Goal: Task Accomplishment & Management: Manage account settings

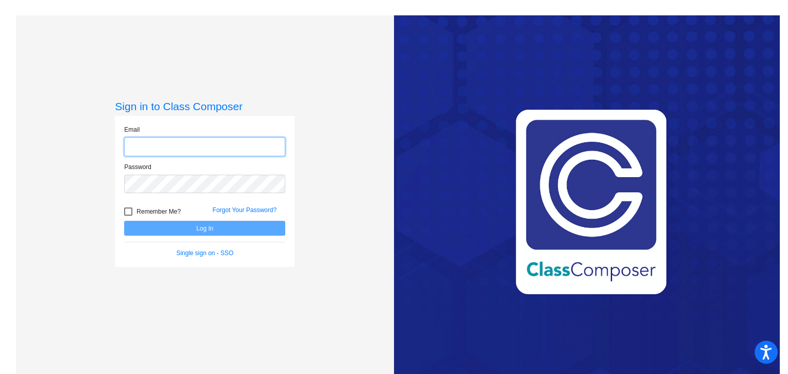
type input "[EMAIL_ADDRESS][DOMAIN_NAME]"
click at [215, 230] on button "Log In" at bounding box center [204, 228] width 161 height 15
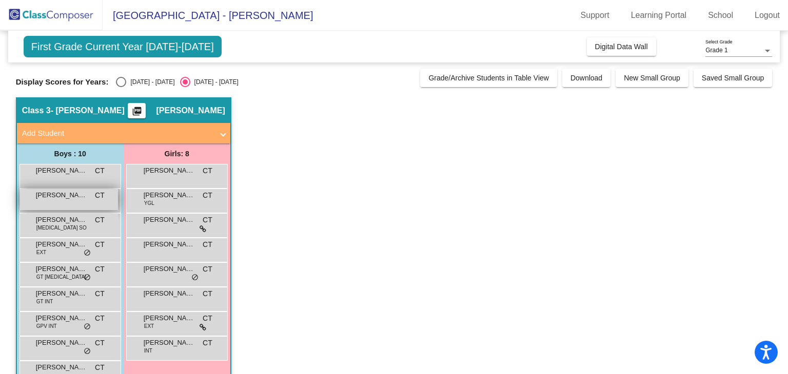
scroll to position [52, 0]
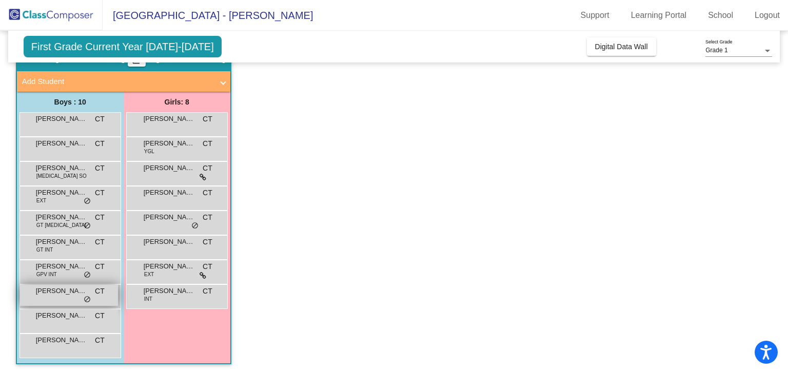
click at [64, 296] on div "[PERSON_NAME] CT lock do_not_disturb_alt" at bounding box center [69, 295] width 98 height 21
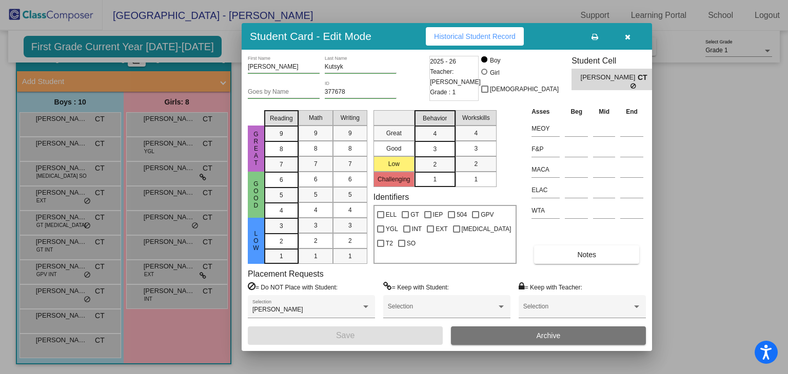
click at [454, 39] on span "Historical Student Record" at bounding box center [475, 36] width 82 height 8
click at [628, 35] on icon "button" at bounding box center [628, 36] width 6 height 7
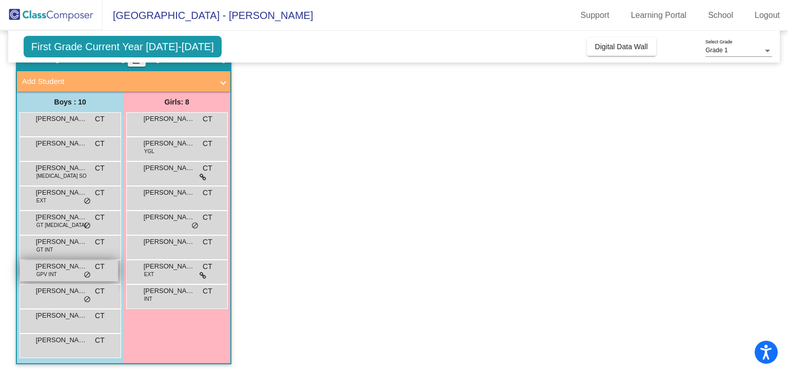
click at [73, 274] on div "[PERSON_NAME] GPV INT CT lock do_not_disturb_alt" at bounding box center [69, 270] width 98 height 21
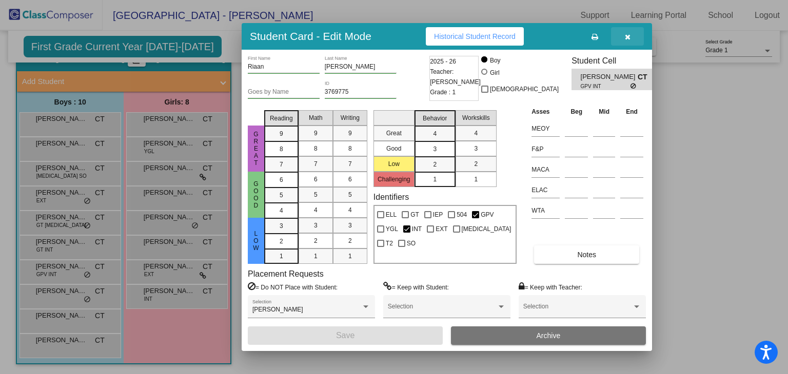
click at [625, 33] on icon "button" at bounding box center [628, 36] width 6 height 7
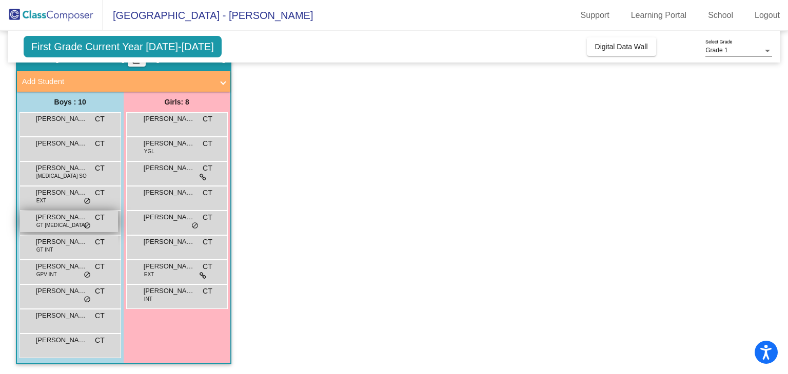
click at [67, 218] on span "[PERSON_NAME]" at bounding box center [61, 217] width 51 height 10
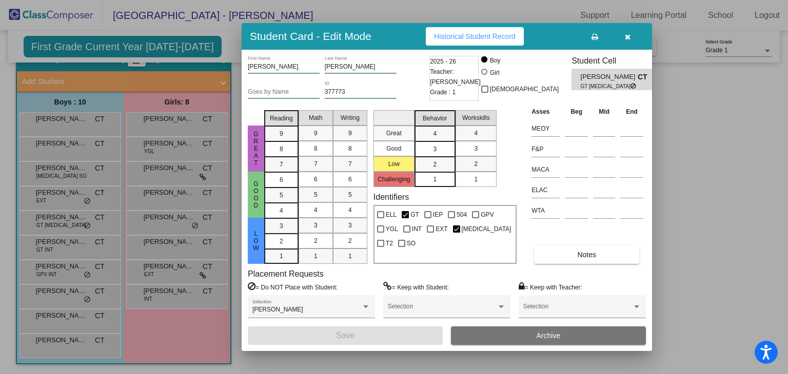
click at [626, 35] on icon "button" at bounding box center [628, 36] width 6 height 7
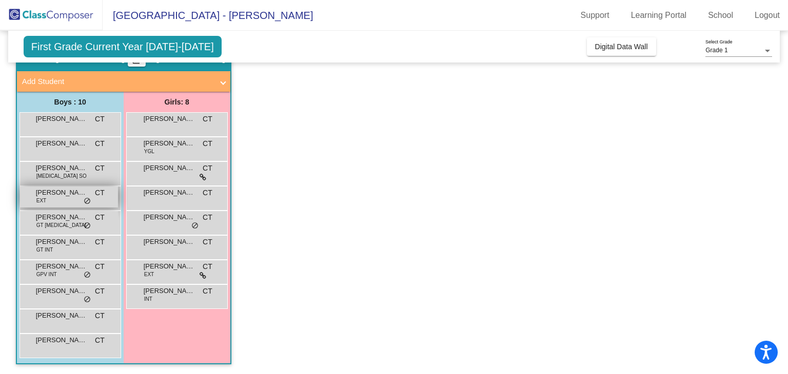
click at [55, 203] on div "[PERSON_NAME] EXT CT lock do_not_disturb_alt" at bounding box center [69, 197] width 98 height 21
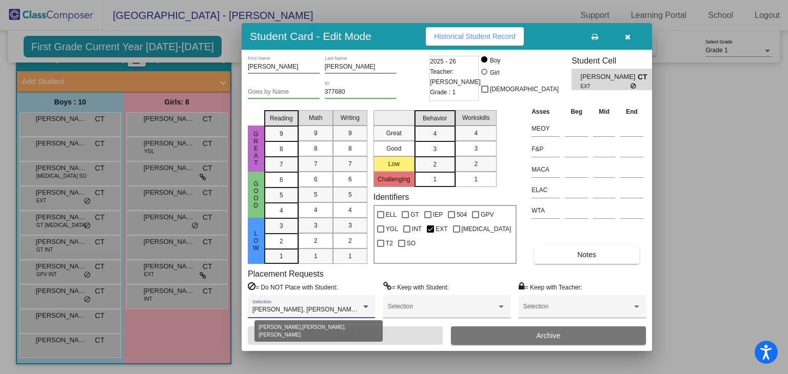
click at [359, 306] on span "[PERSON_NAME], [PERSON_NAME], [PERSON_NAME]" at bounding box center [331, 309] width 158 height 7
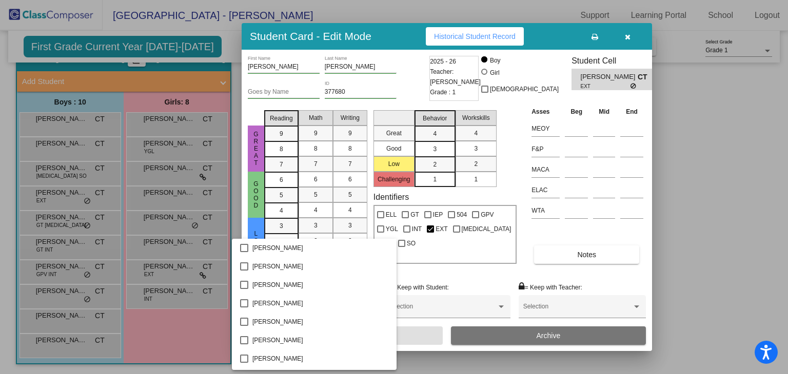
scroll to position [326, 0]
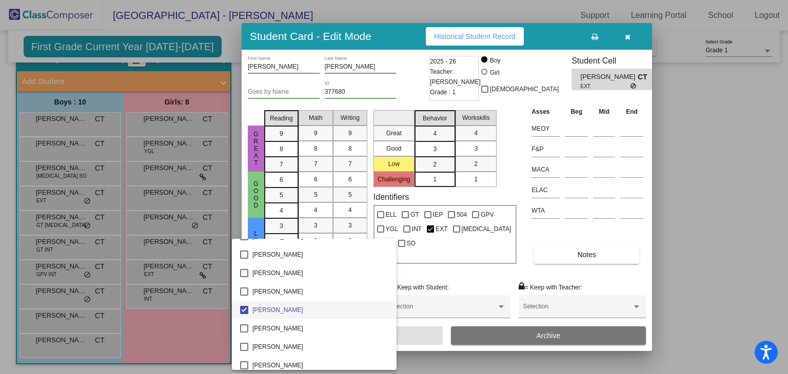
click at [687, 210] on div at bounding box center [394, 187] width 788 height 374
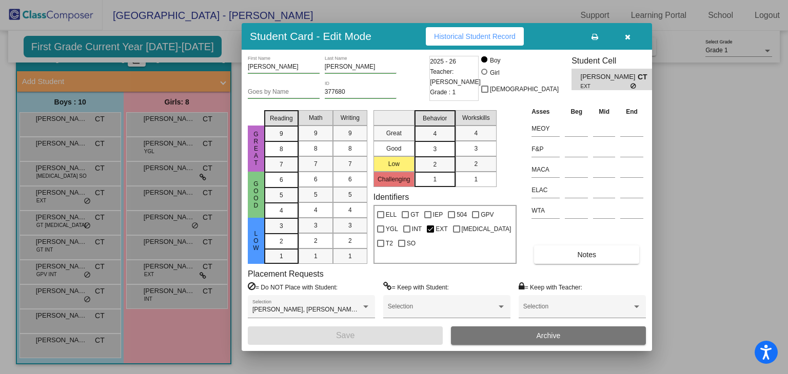
click at [626, 37] on icon "button" at bounding box center [628, 36] width 6 height 7
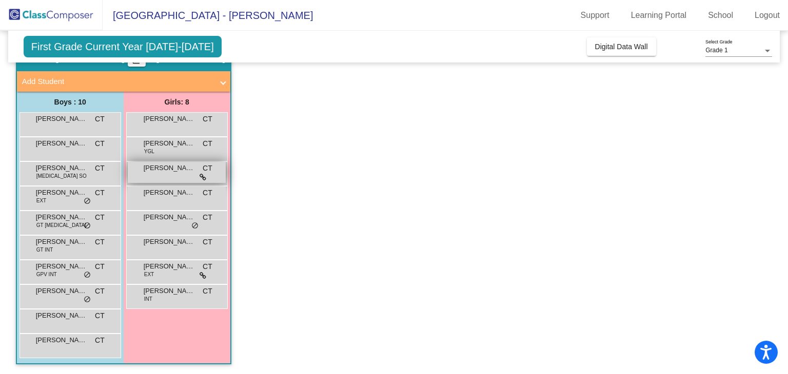
click at [178, 172] on span "[PERSON_NAME]" at bounding box center [169, 168] width 51 height 10
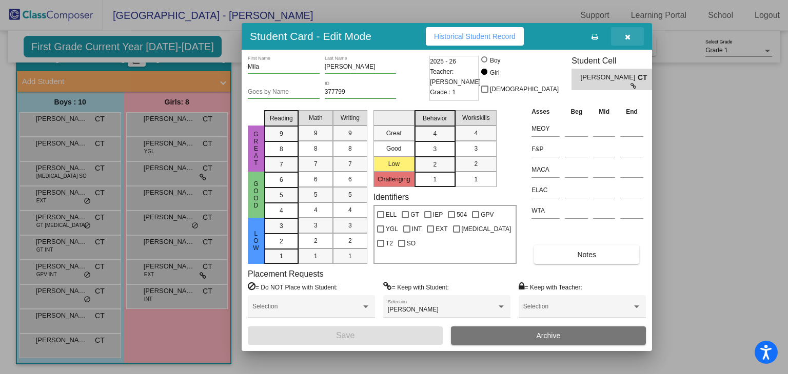
click at [620, 41] on button "button" at bounding box center [627, 36] width 33 height 18
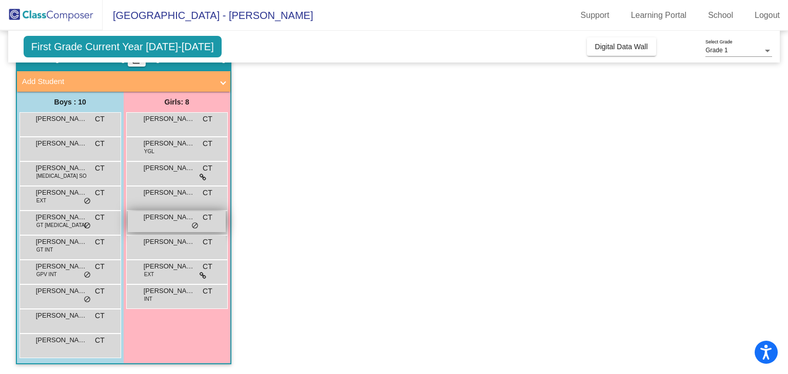
click at [184, 225] on div "[PERSON_NAME] CT lock do_not_disturb_alt" at bounding box center [177, 221] width 98 height 21
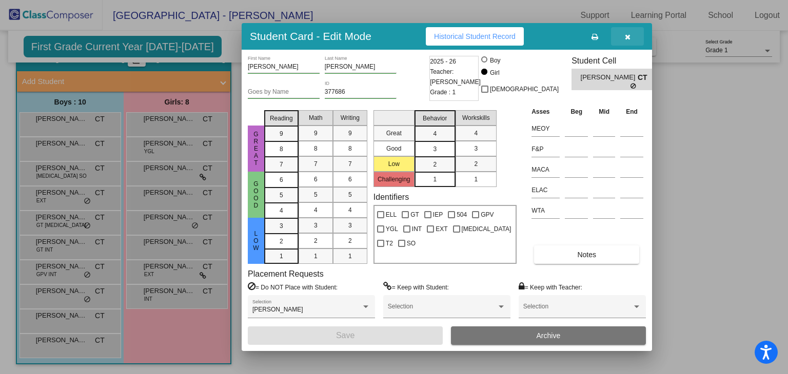
click at [630, 35] on button "button" at bounding box center [627, 36] width 33 height 18
